Goal: Task Accomplishment & Management: Manage account settings

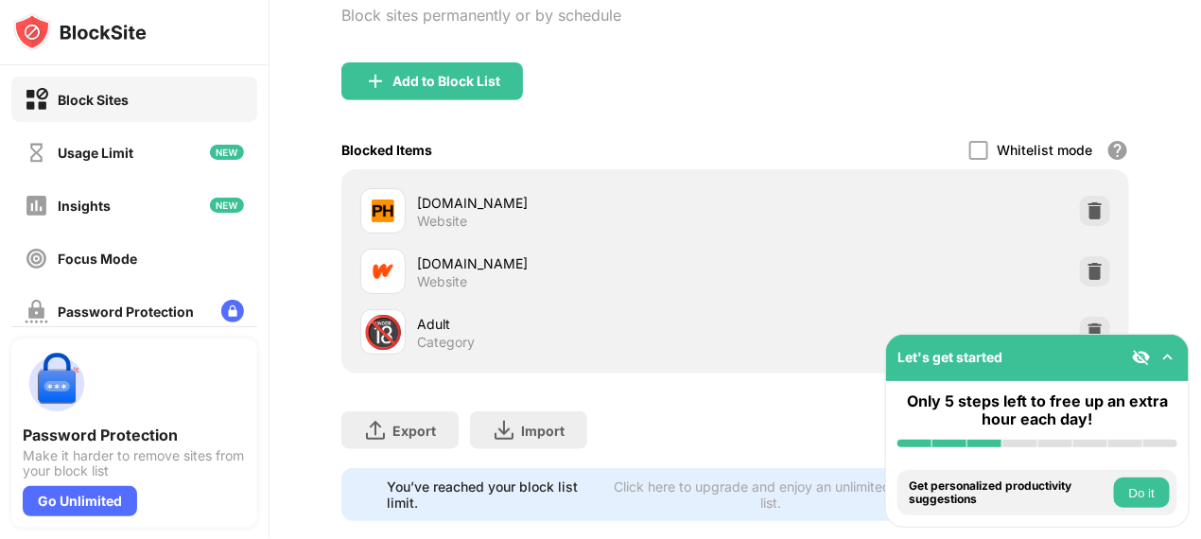
scroll to position [241, 0]
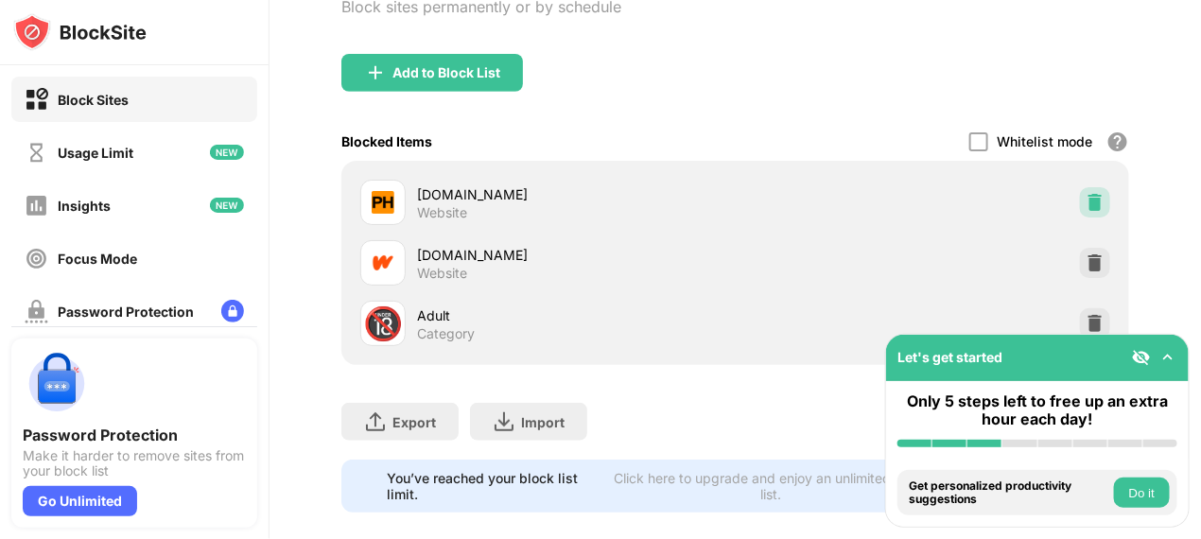
click at [1085, 197] on img at bounding box center [1094, 202] width 19 height 19
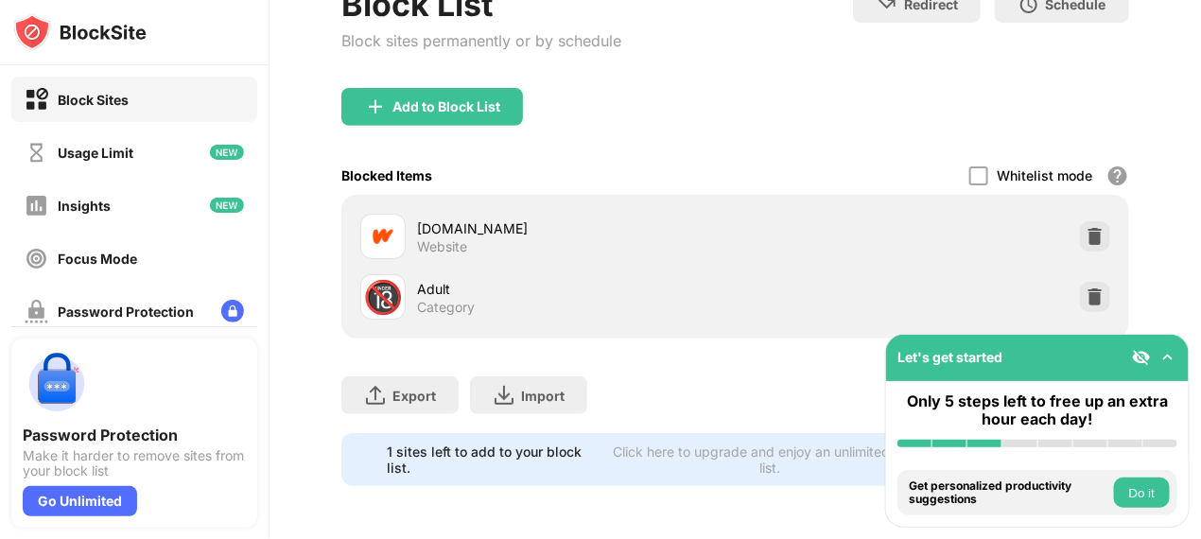
scroll to position [0, 0]
click at [508, 102] on div "Add to Block List" at bounding box center [432, 107] width 182 height 38
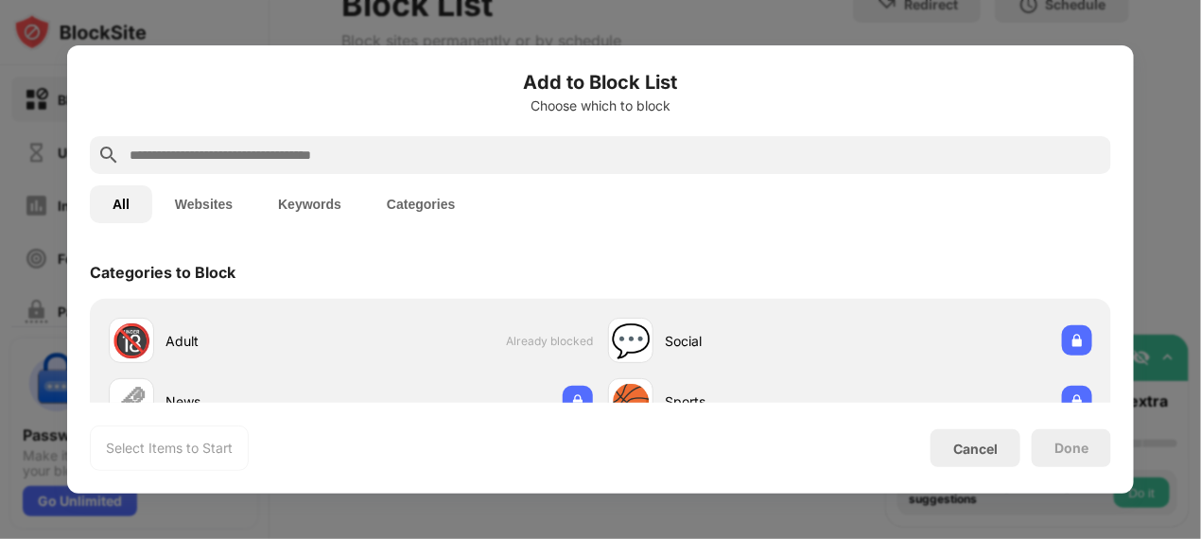
click at [522, 147] on input "text" at bounding box center [616, 155] width 976 height 23
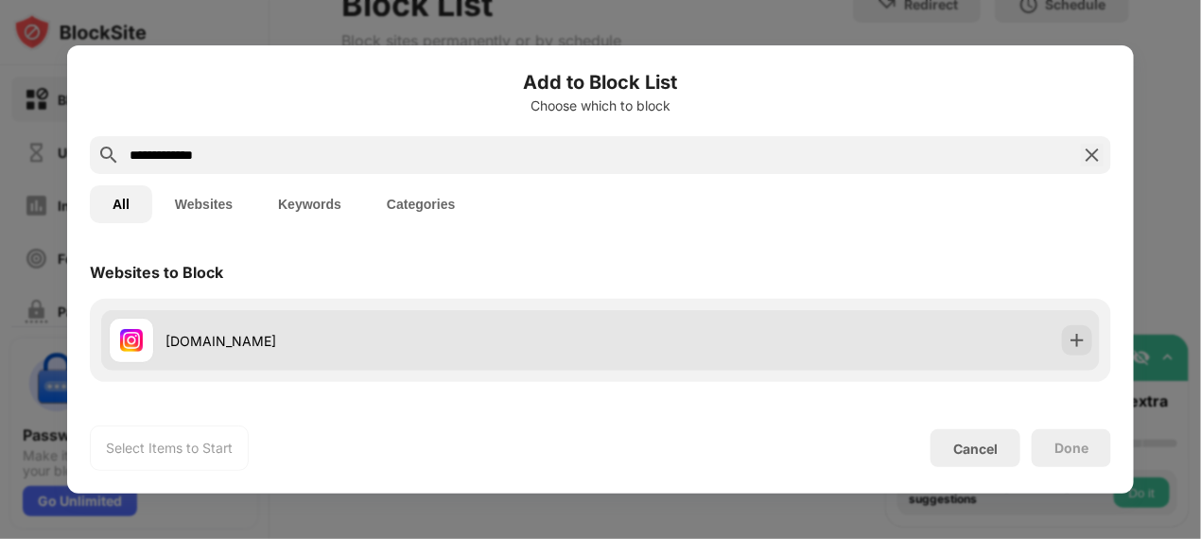
type input "**********"
click at [293, 328] on div "[DOMAIN_NAME]" at bounding box center [355, 340] width 492 height 45
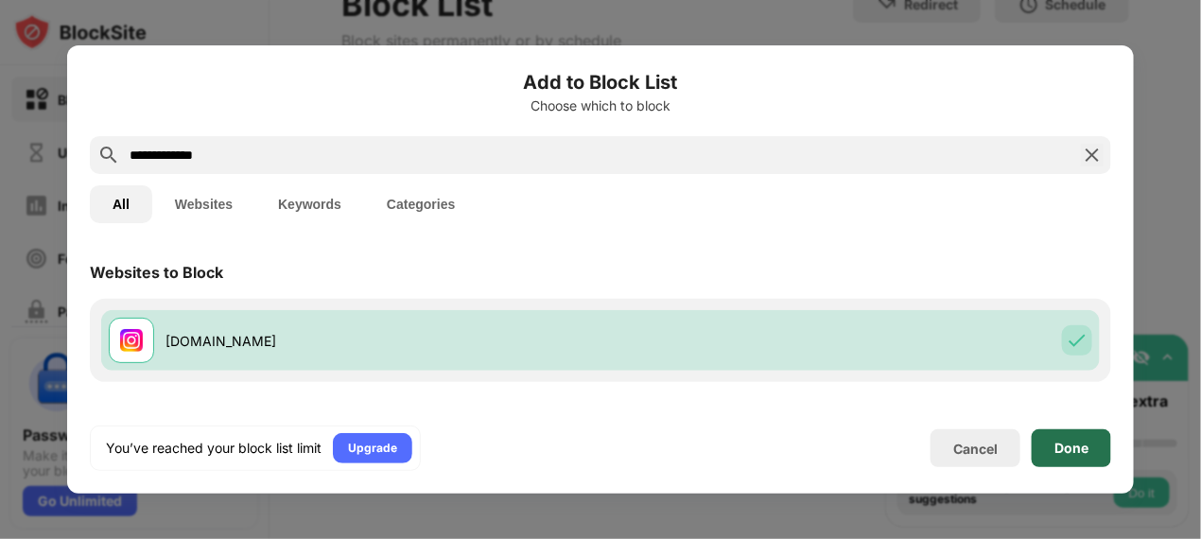
click at [1072, 452] on div "Done" at bounding box center [1071, 448] width 34 height 15
